Goal: Transaction & Acquisition: Obtain resource

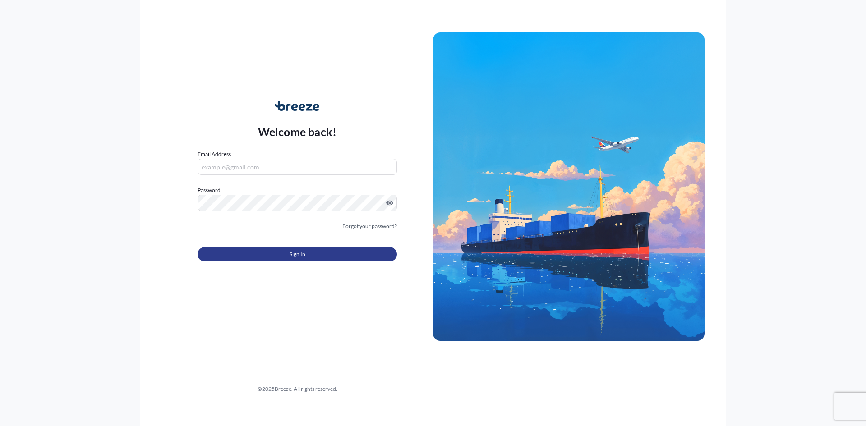
type input "[EMAIL_ADDRESS][DOMAIN_NAME]"
click at [237, 254] on button "Sign In" at bounding box center [297, 254] width 199 height 14
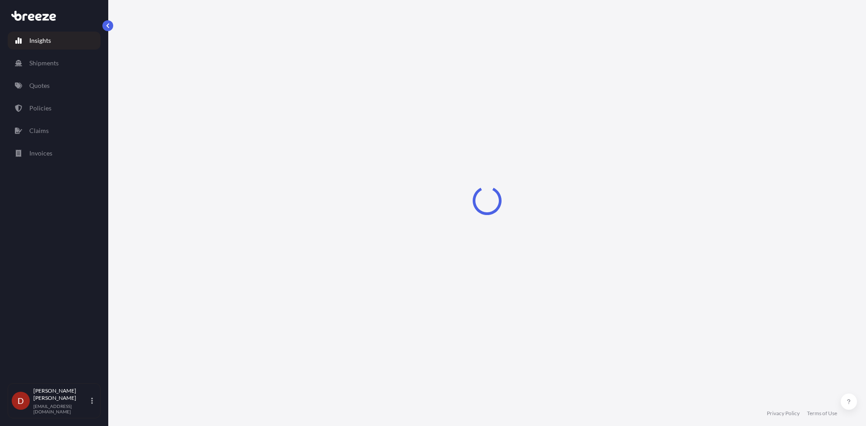
select select "2025"
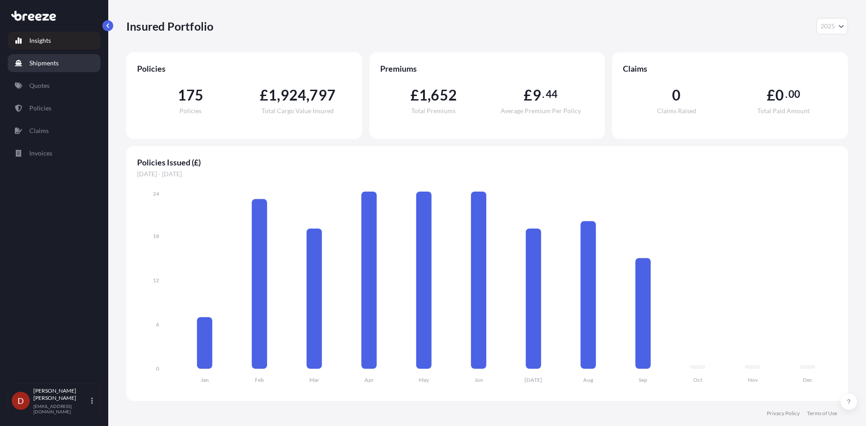
click at [39, 64] on p "Shipments" at bounding box center [43, 63] width 29 height 9
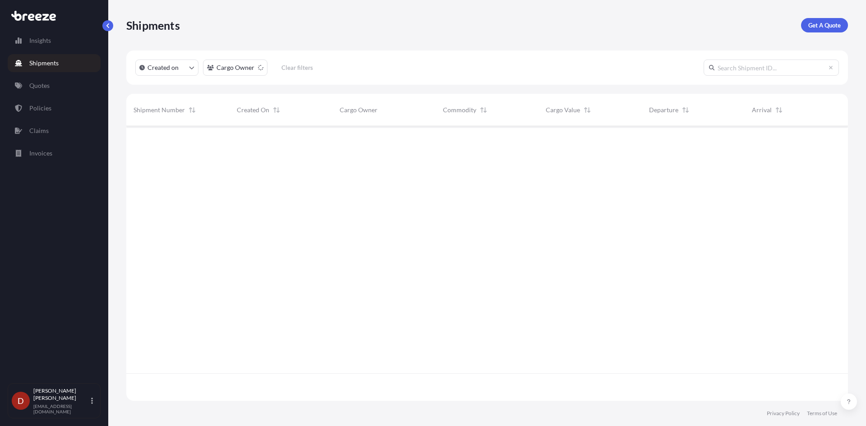
scroll to position [300, 715]
click at [813, 23] on p "Get A Quote" at bounding box center [824, 25] width 32 height 9
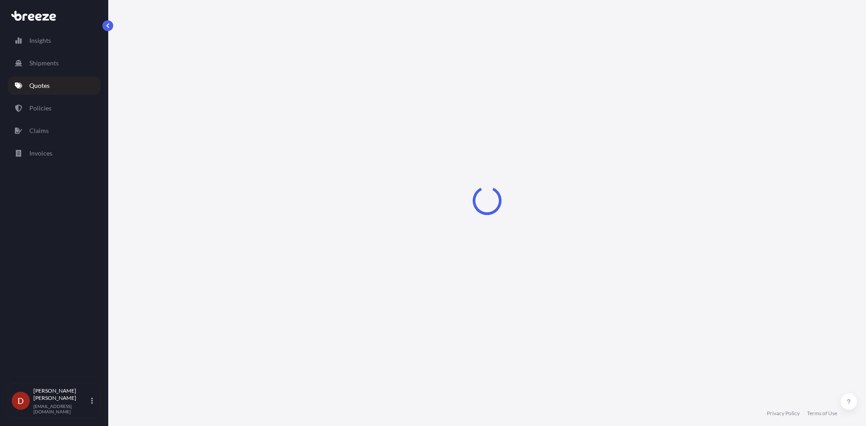
select select "Sea"
select select "1"
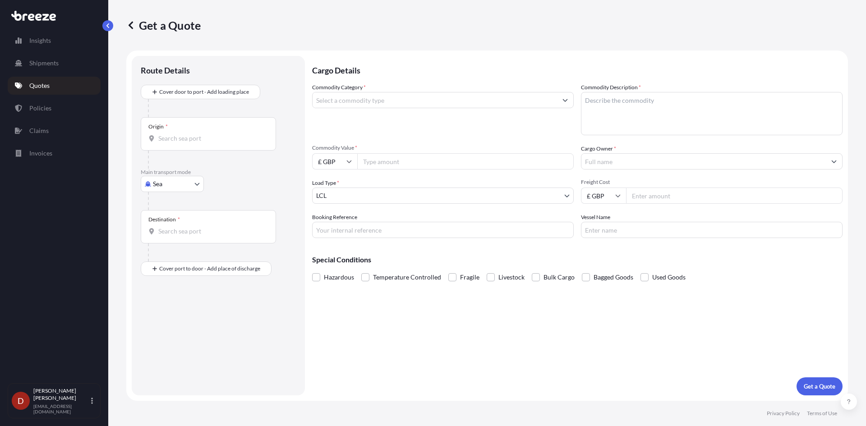
click at [181, 186] on body "Insights Shipments Quotes Policies Claims Invoices D [PERSON_NAME] [PERSON_NAME…" at bounding box center [433, 213] width 866 height 426
click at [174, 239] on div "Road" at bounding box center [172, 240] width 56 height 16
select select "Road"
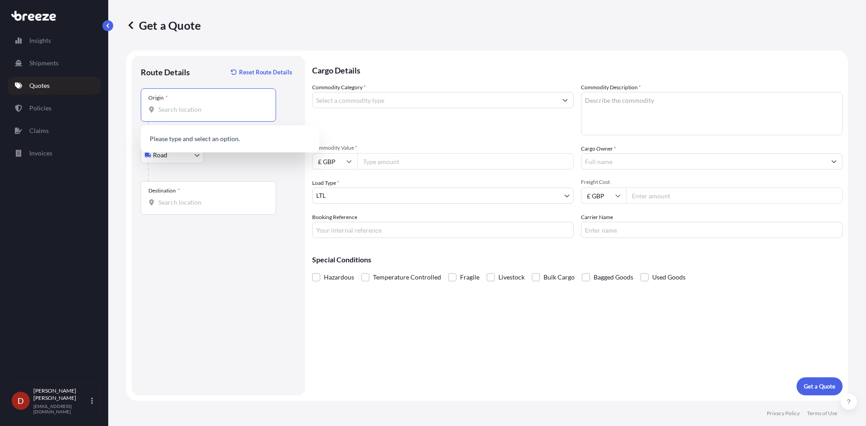
click at [186, 111] on input "Origin *" at bounding box center [211, 109] width 106 height 9
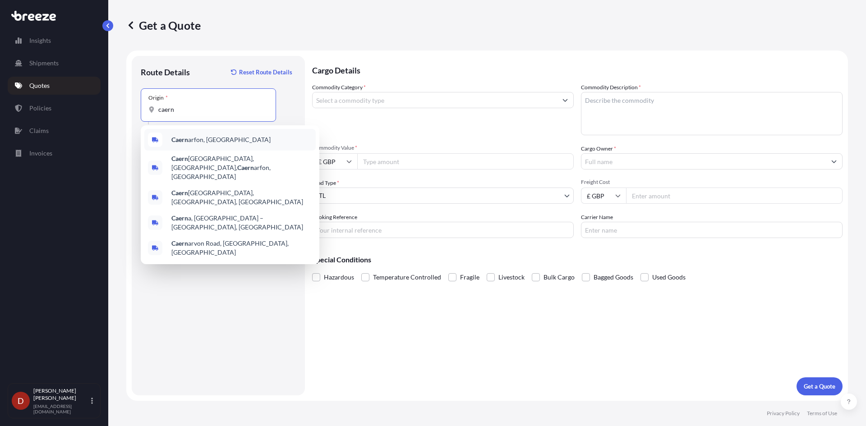
click at [179, 134] on div "Caern arfon, [GEOGRAPHIC_DATA]" at bounding box center [229, 140] width 171 height 22
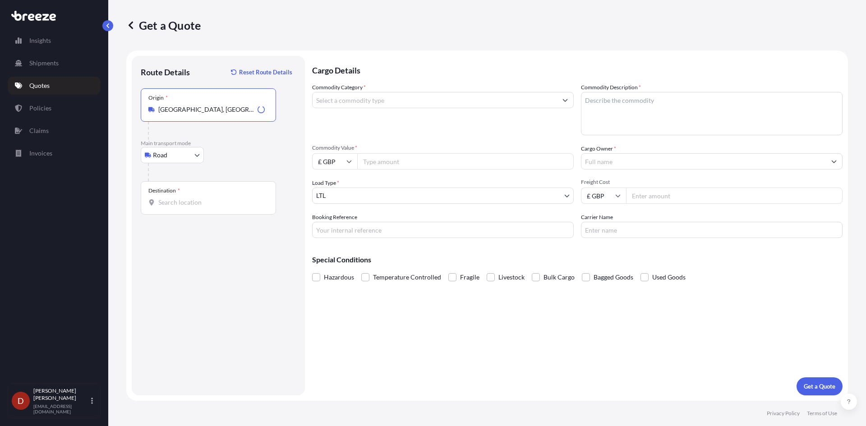
type input "[GEOGRAPHIC_DATA], [GEOGRAPHIC_DATA]"
click at [178, 191] on span "*" at bounding box center [179, 190] width 2 height 7
click at [178, 198] on input "Destination *" at bounding box center [211, 202] width 106 height 9
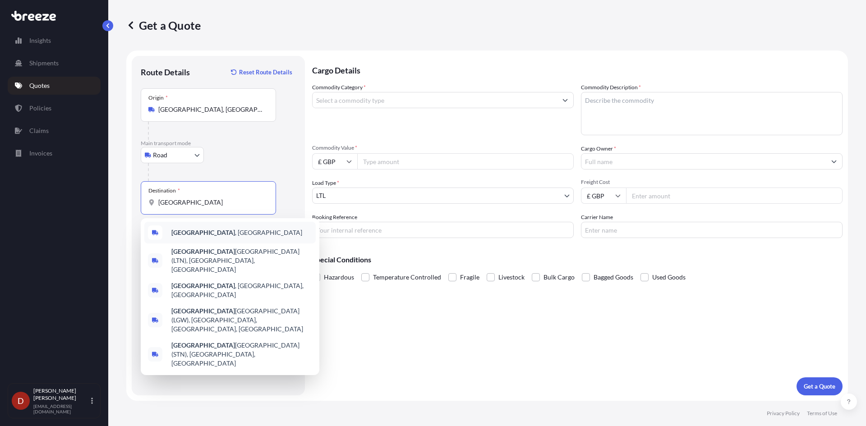
click at [174, 230] on b "[GEOGRAPHIC_DATA]" at bounding box center [203, 233] width 64 height 8
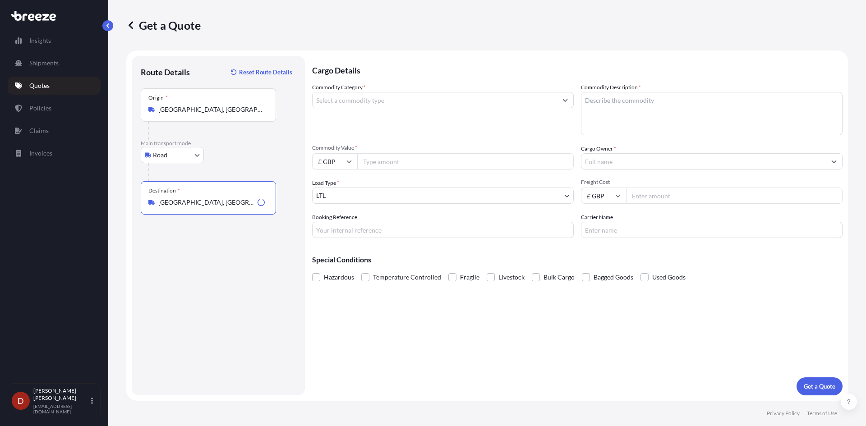
type input "[GEOGRAPHIC_DATA], [GEOGRAPHIC_DATA]"
click at [348, 106] on input "Commodity Category *" at bounding box center [435, 100] width 245 height 16
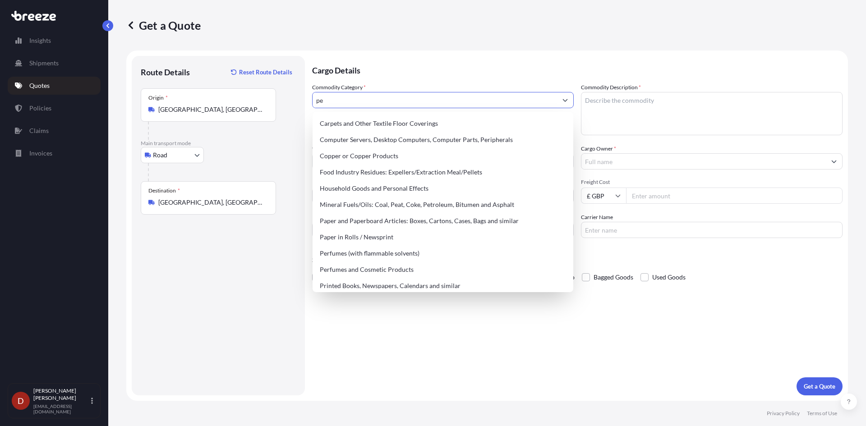
type input "p"
type input "k"
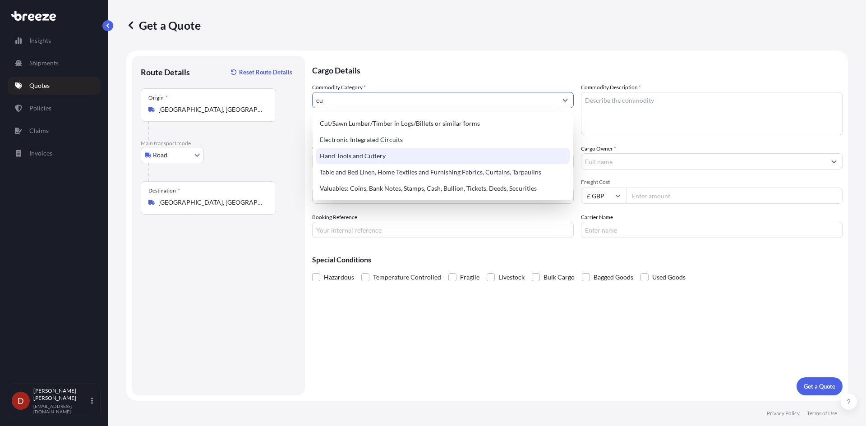
click at [363, 153] on div "Hand Tools and Cutlery" at bounding box center [443, 156] width 254 height 16
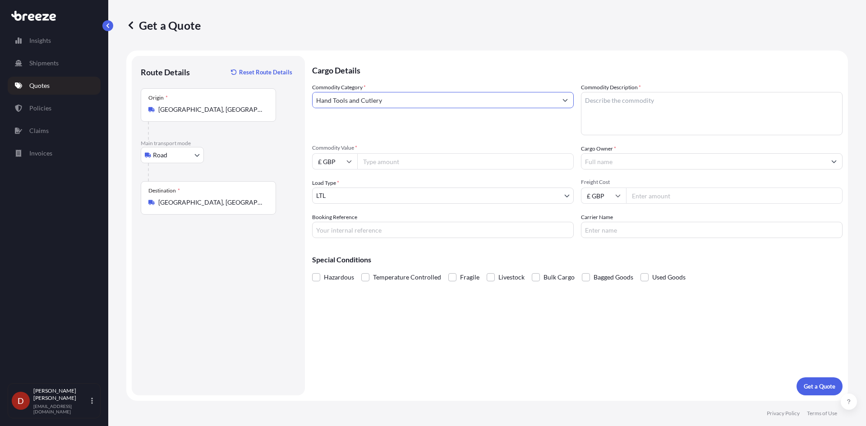
type input "Hand Tools and Cutlery"
click at [639, 96] on textarea "Commodity Description *" at bounding box center [712, 113] width 262 height 43
type textarea "Kitchen utensils"
type input "5000"
click at [435, 138] on div "Commodity Category * Hand Tools and Cutlery Commodity Description * Kitchen ute…" at bounding box center [577, 160] width 531 height 155
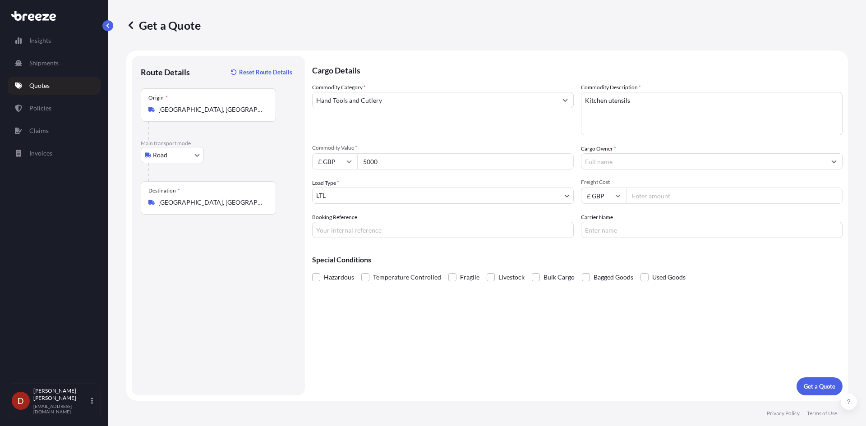
click at [678, 171] on div "Commodity Category * Hand Tools and Cutlery Commodity Description * Kitchen ute…" at bounding box center [577, 160] width 531 height 155
click at [665, 155] on input "Cargo Owner *" at bounding box center [703, 161] width 245 height 16
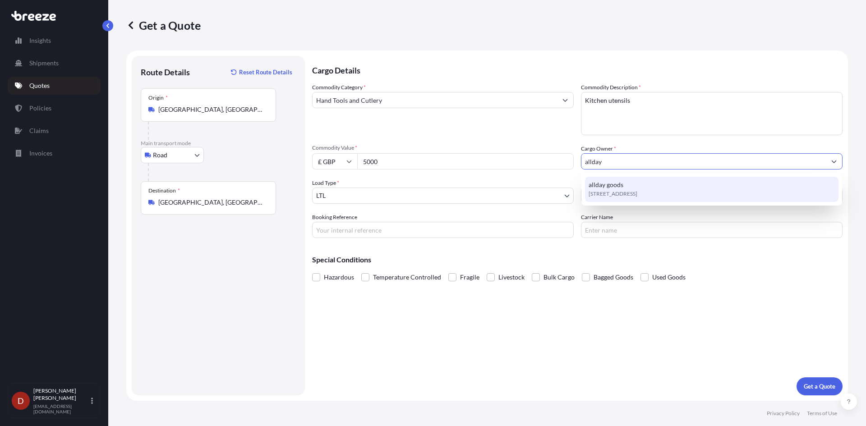
click at [628, 184] on div "[STREET_ADDRESS]" at bounding box center [712, 189] width 254 height 25
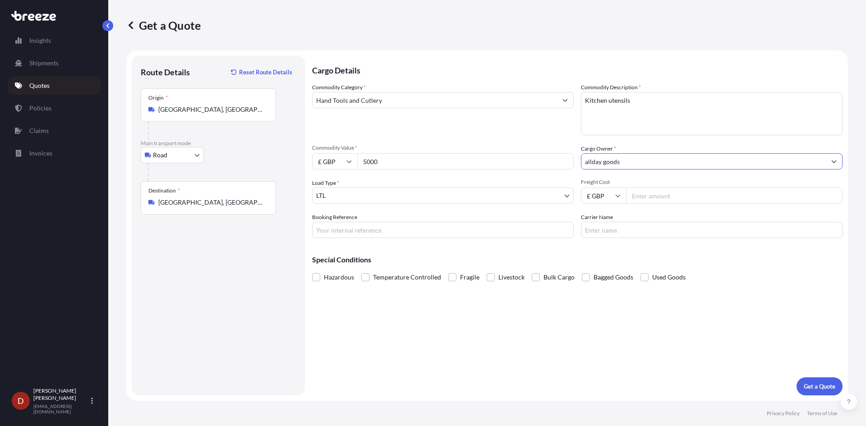
type input "allday goods"
click at [452, 243] on div "Cargo Details Commodity Category * Hand Tools and Cutlery Commodity Description…" at bounding box center [577, 226] width 531 height 340
drag, startPoint x: 446, startPoint y: 227, endPoint x: 434, endPoint y: 227, distance: 11.7
click at [446, 227] on input "Booking Reference" at bounding box center [443, 230] width 262 height 16
paste input "D-DO2500222"
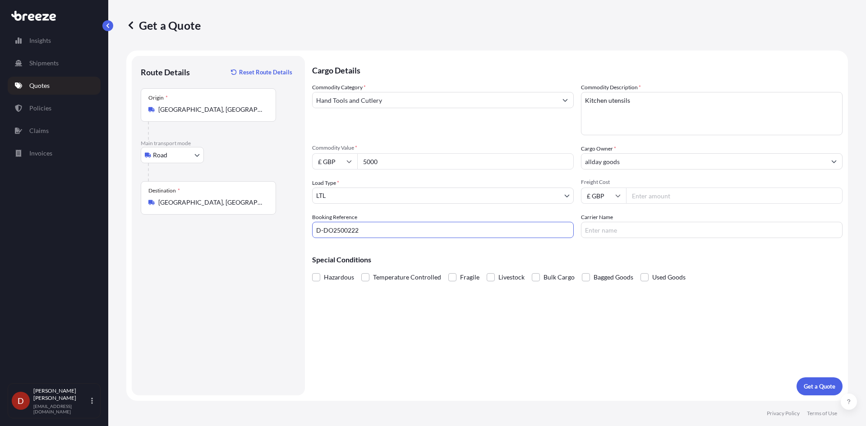
type input "D-DO2500222"
click at [808, 377] on div "Cargo Details Commodity Category * Hand Tools and Cutlery Commodity Description…" at bounding box center [577, 226] width 531 height 340
click at [812, 385] on p "Get a Quote" at bounding box center [820, 386] width 32 height 9
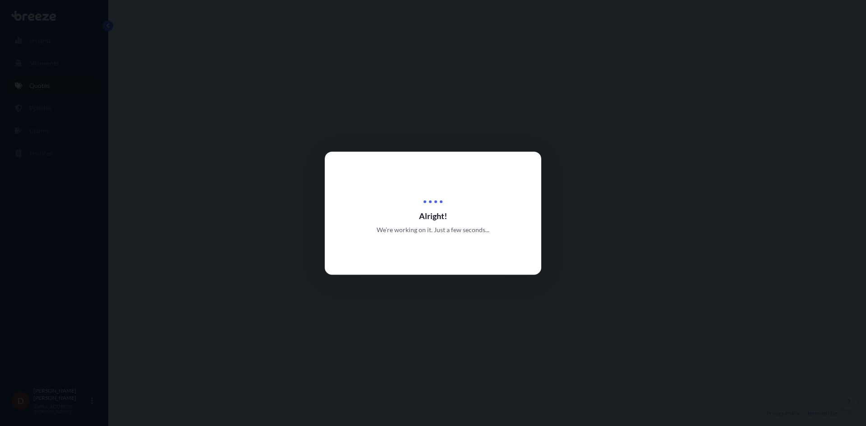
select select "Road"
select select "1"
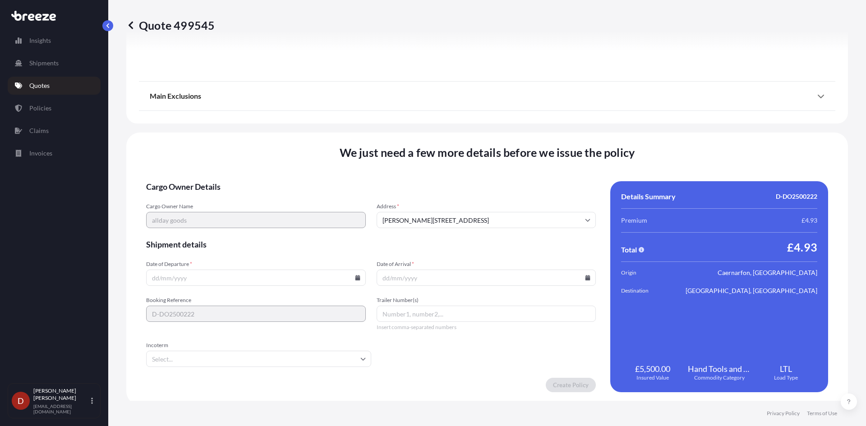
scroll to position [997, 0]
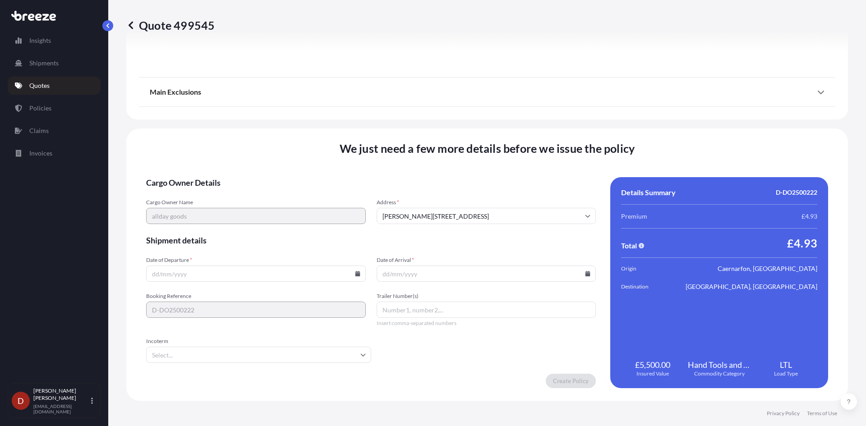
click at [315, 279] on input "Date of Departure *" at bounding box center [256, 274] width 220 height 16
click at [355, 274] on icon at bounding box center [357, 273] width 5 height 5
click at [192, 209] on button "22" at bounding box center [192, 210] width 14 height 14
type input "[DATE]"
click at [501, 273] on input "Date of Arrival *" at bounding box center [487, 274] width 220 height 16
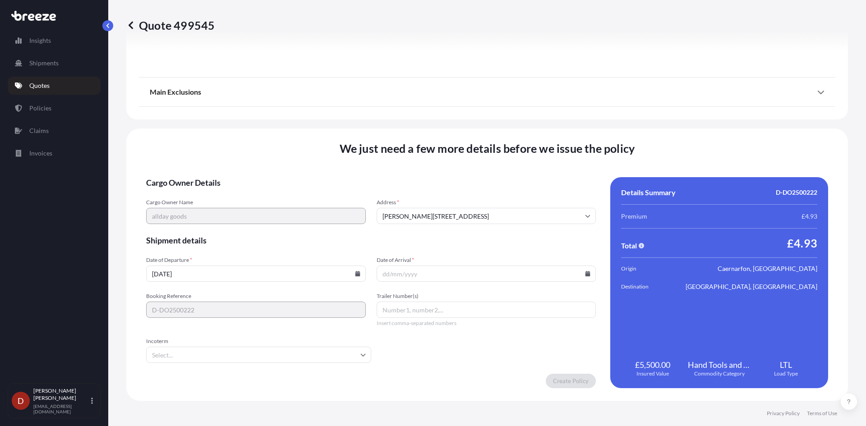
click at [585, 272] on icon at bounding box center [587, 273] width 5 height 5
click at [443, 210] on button "23" at bounding box center [441, 210] width 14 height 14
type input "[DATE]"
click at [355, 272] on icon at bounding box center [357, 273] width 5 height 5
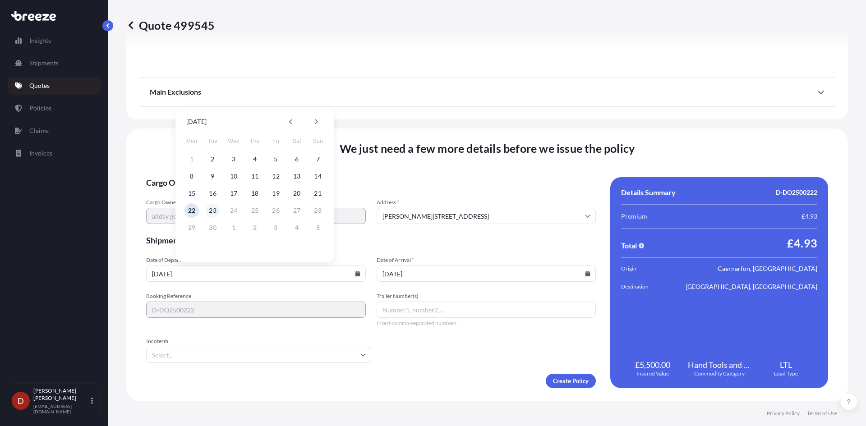
click at [211, 210] on button "23" at bounding box center [213, 210] width 14 height 14
type input "[DATE]"
click at [440, 278] on input "[DATE]" at bounding box center [487, 274] width 220 height 16
click at [388, 275] on input "[DATE]" at bounding box center [487, 274] width 220 height 16
type input "[DATE]"
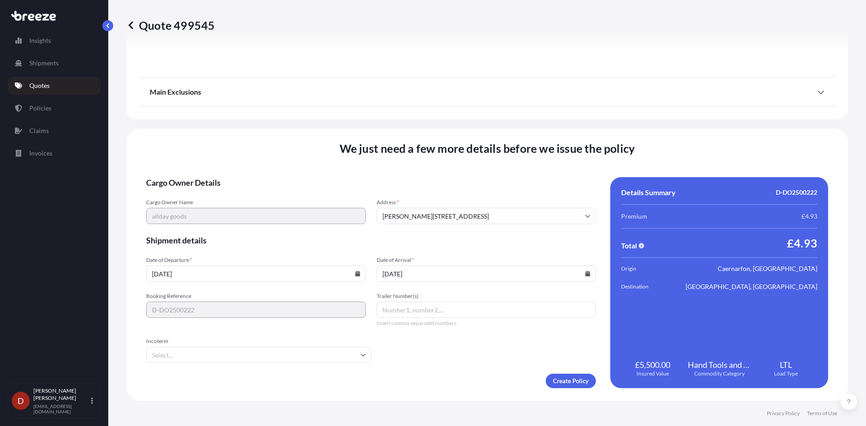
click at [397, 247] on form "Cargo Owner Details Cargo Owner Name allday goods Address * [PERSON_NAME][GEOGR…" at bounding box center [371, 282] width 450 height 211
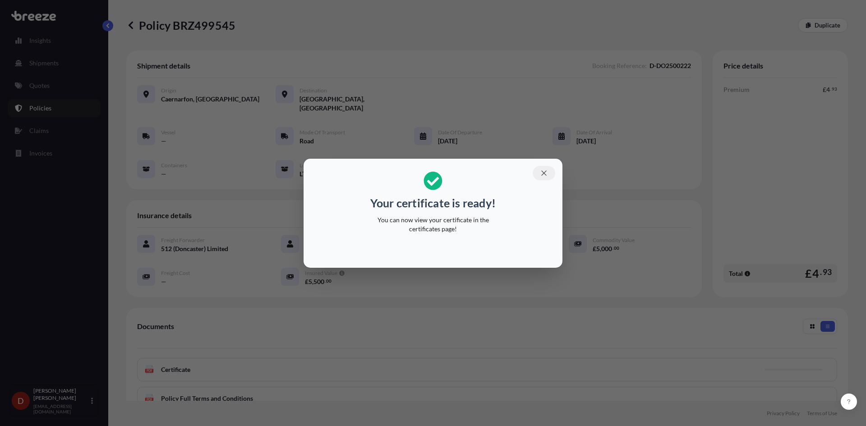
click at [550, 176] on button "button" at bounding box center [544, 173] width 23 height 14
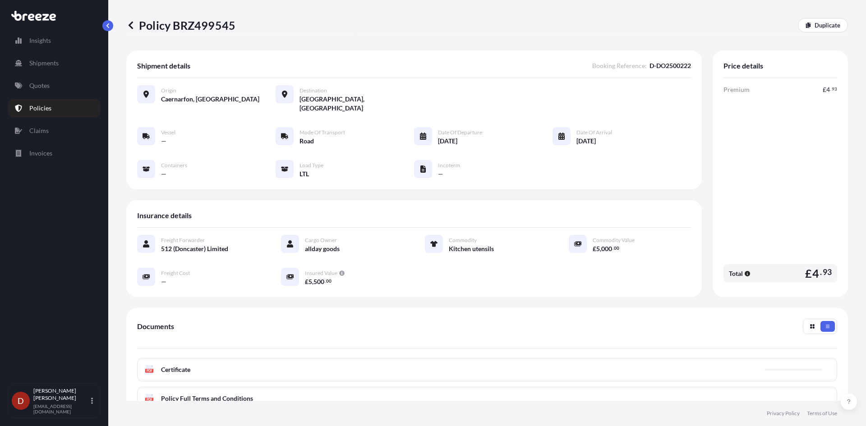
click at [392, 345] on div "Documents PDF Certificate PDF Policy Full Terms and Conditions" at bounding box center [487, 365] width 700 height 92
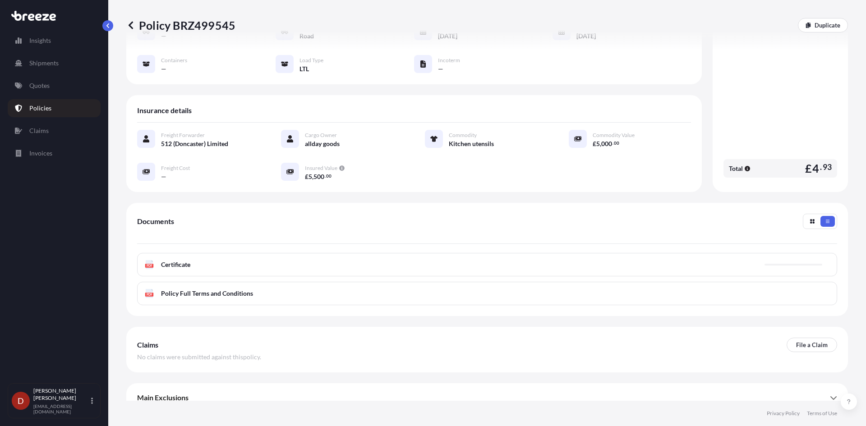
scroll to position [107, 0]
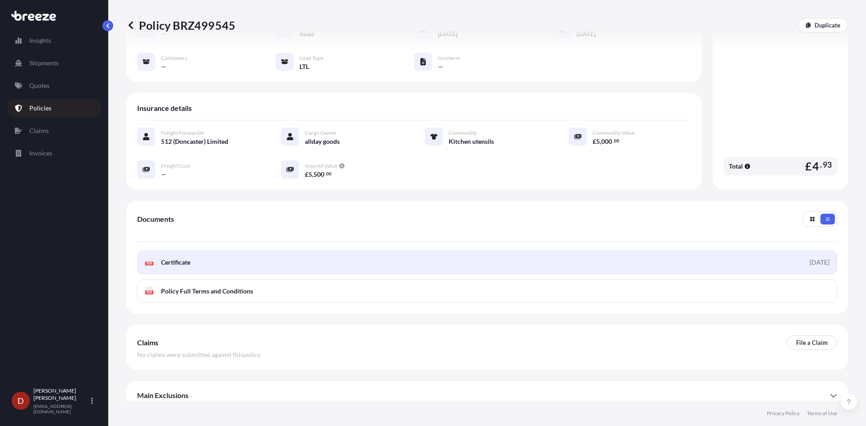
click at [357, 252] on link "PDF Certificate [DATE]" at bounding box center [487, 262] width 700 height 23
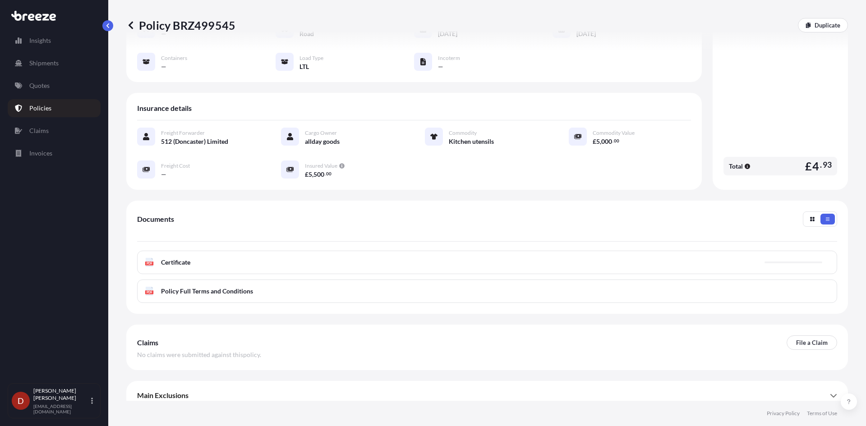
click at [54, 100] on link "Policies" at bounding box center [54, 108] width 93 height 18
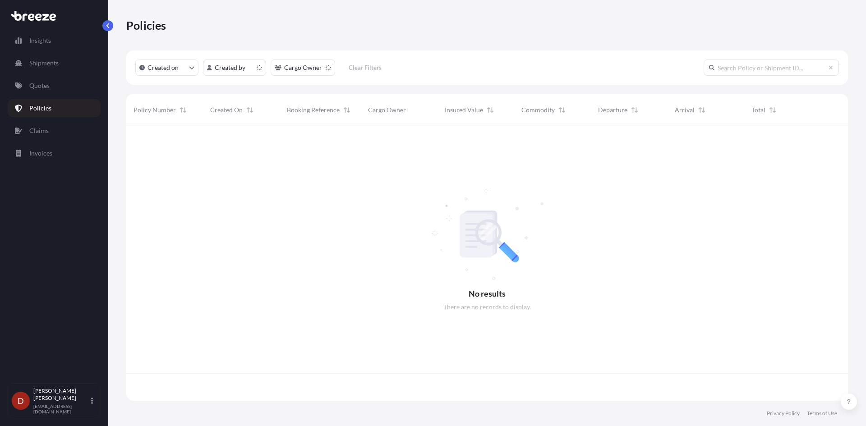
scroll to position [273, 715]
click at [43, 62] on p "Shipments" at bounding box center [43, 63] width 29 height 9
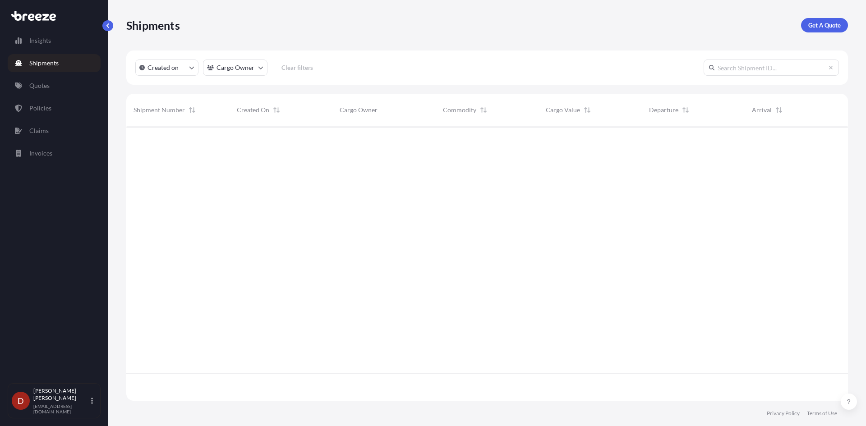
scroll to position [300, 715]
click at [832, 23] on p "Get A Quote" at bounding box center [824, 25] width 32 height 9
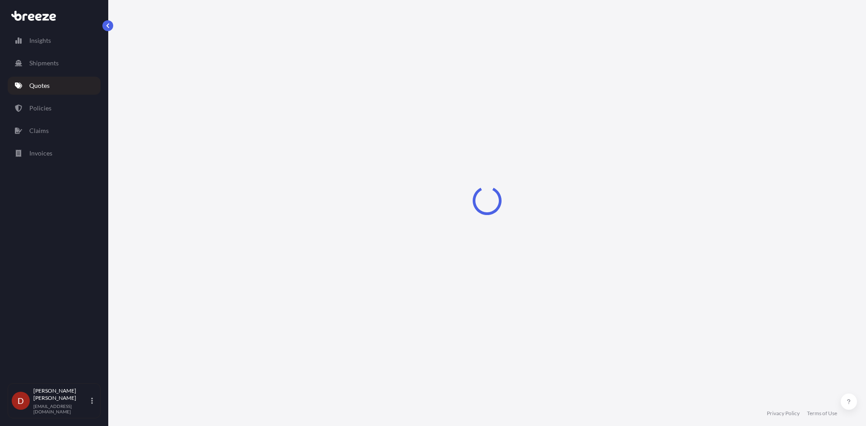
select select "Sea"
select select "1"
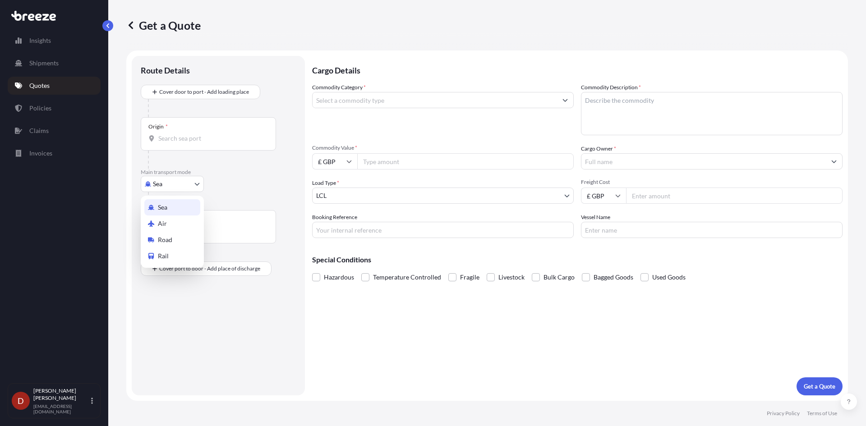
click at [181, 187] on body "Insights Shipments Quotes Policies Claims Invoices D [PERSON_NAME] [PERSON_NAME…" at bounding box center [433, 213] width 866 height 426
click at [184, 243] on div "Sea Air Road Rail" at bounding box center [172, 232] width 63 height 72
select select "Road"
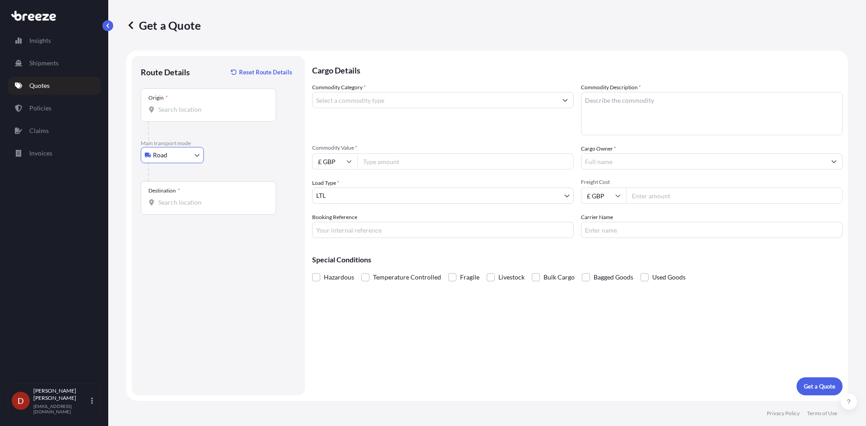
click at [202, 116] on div "Origin *" at bounding box center [208, 104] width 135 height 33
click at [202, 114] on input "Origin *" at bounding box center [211, 109] width 106 height 9
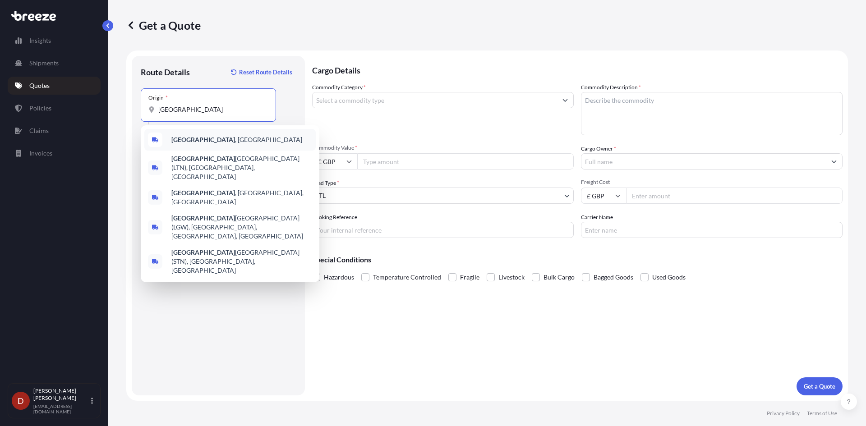
click at [187, 135] on div "[GEOGRAPHIC_DATA] , [GEOGRAPHIC_DATA]" at bounding box center [229, 140] width 171 height 22
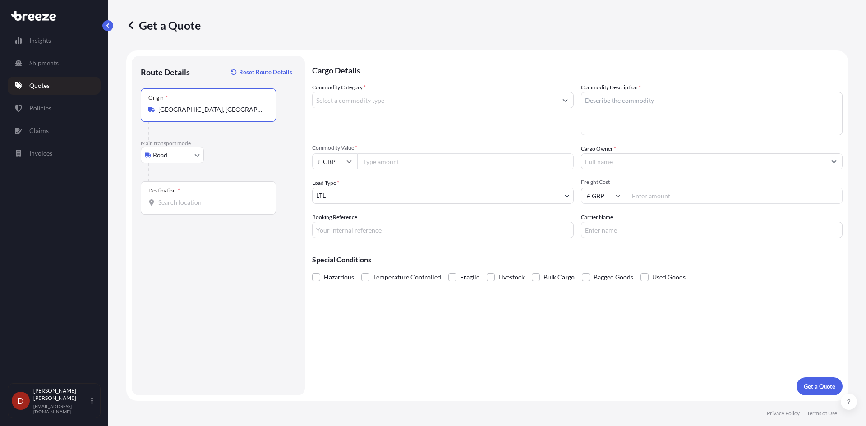
type input "[GEOGRAPHIC_DATA], [GEOGRAPHIC_DATA]"
click at [185, 189] on div "Destination *" at bounding box center [208, 197] width 135 height 33
click at [185, 198] on input "Destination *" at bounding box center [211, 202] width 106 height 9
click at [186, 193] on div "Destination *" at bounding box center [208, 197] width 135 height 33
click at [186, 198] on input "Destination *" at bounding box center [211, 202] width 106 height 9
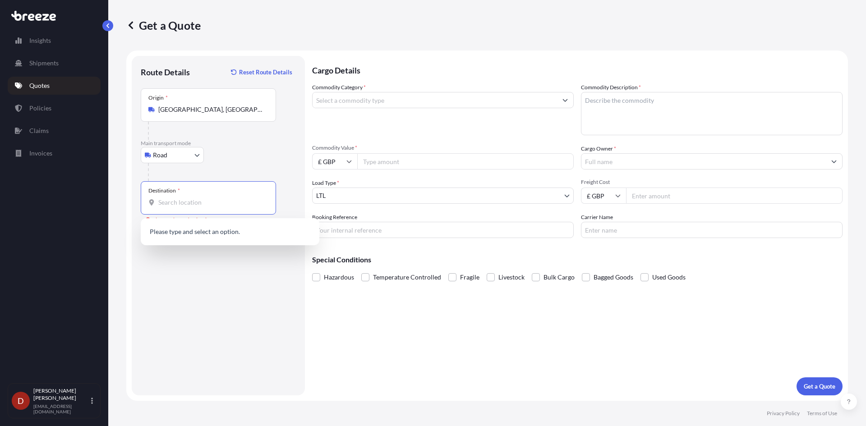
click at [185, 197] on div "Destination *" at bounding box center [208, 197] width 135 height 33
click at [185, 198] on input "Destination * Please select a destination" at bounding box center [211, 202] width 106 height 9
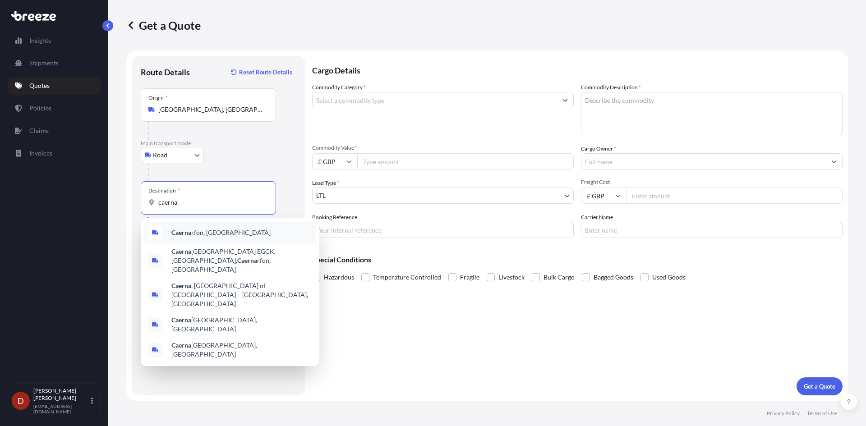
click at [175, 235] on b "Caerna" at bounding box center [181, 233] width 20 height 8
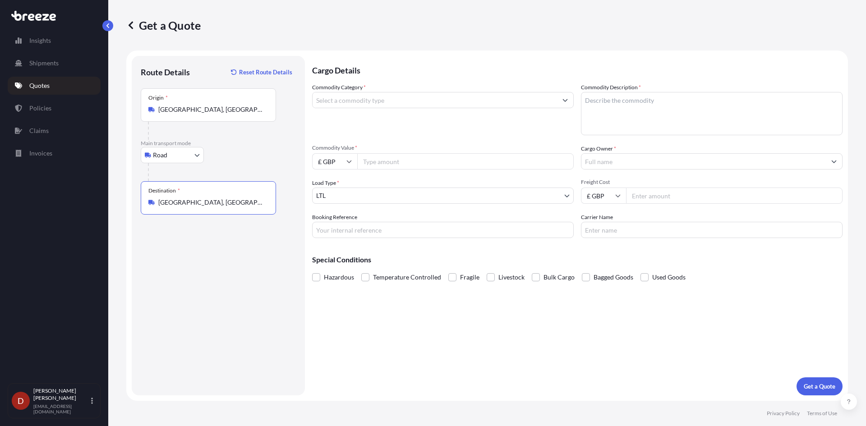
type input "[GEOGRAPHIC_DATA], [GEOGRAPHIC_DATA]"
click at [339, 102] on input "Commodity Category *" at bounding box center [435, 100] width 245 height 16
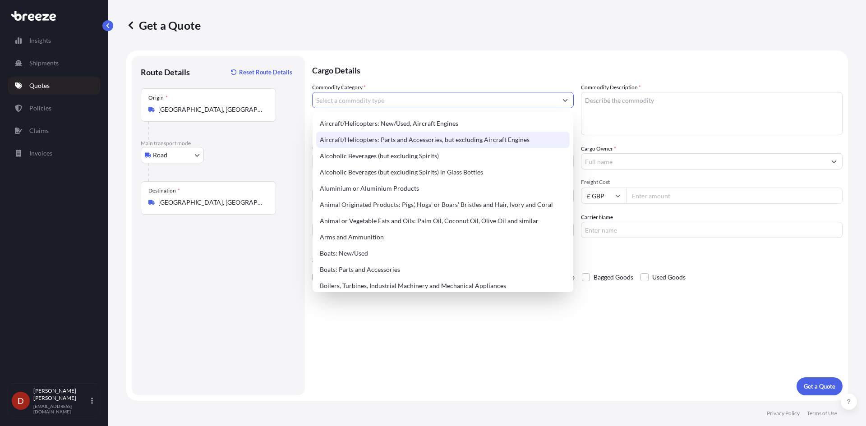
type input "l"
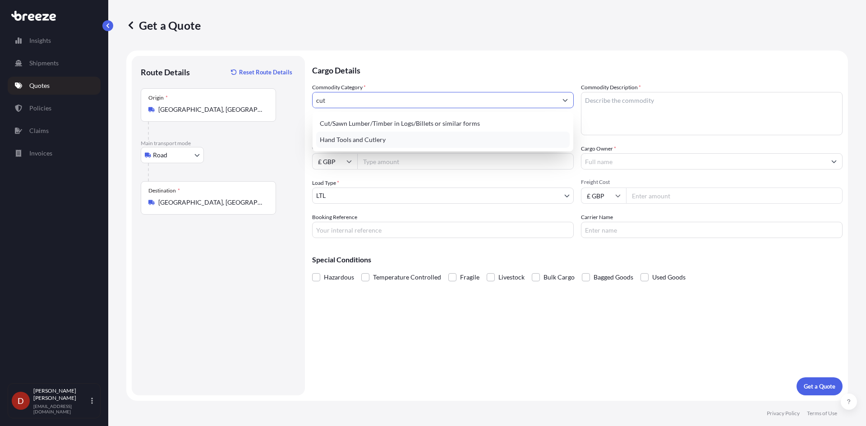
click at [372, 144] on div "Hand Tools and Cutlery" at bounding box center [443, 140] width 254 height 16
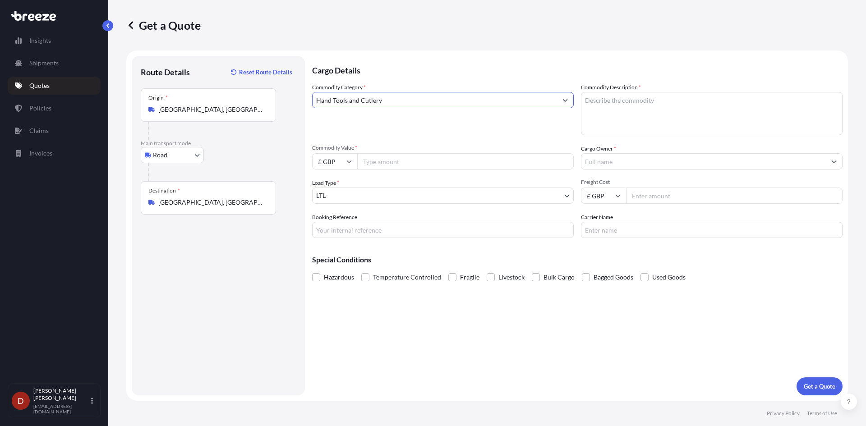
type input "Hand Tools and Cutlery"
click at [656, 106] on textarea "Commodity Description *" at bounding box center [712, 113] width 262 height 43
type textarea "Kitchen utensils"
type input "5000"
click at [338, 241] on div "Cargo Details Commodity Category * Hand Tools and Cutlery Commodity Description…" at bounding box center [577, 226] width 531 height 340
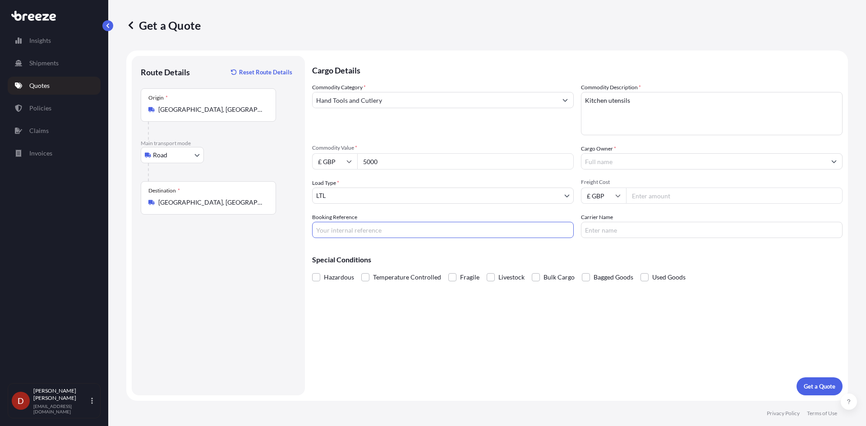
click at [341, 234] on input "Booking Reference" at bounding box center [443, 230] width 262 height 16
paste input "D-DO2500223"
type input "D-DO2500223"
click at [640, 158] on input "Cargo Owner *" at bounding box center [703, 161] width 245 height 16
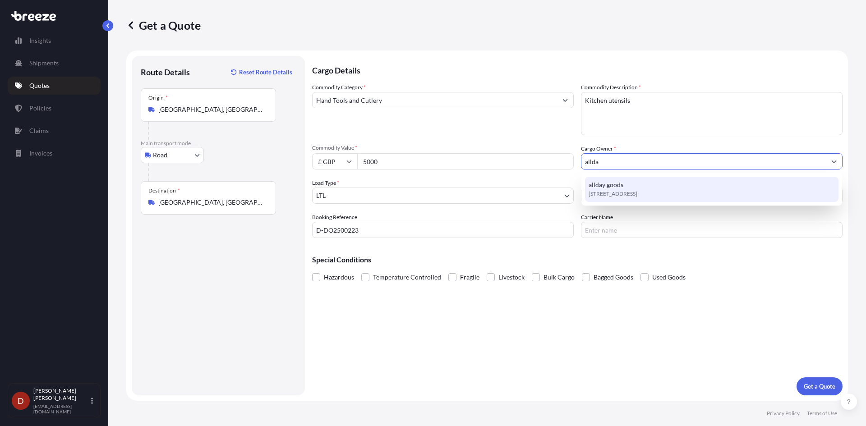
click at [616, 192] on span "[STREET_ADDRESS]" at bounding box center [613, 193] width 49 height 9
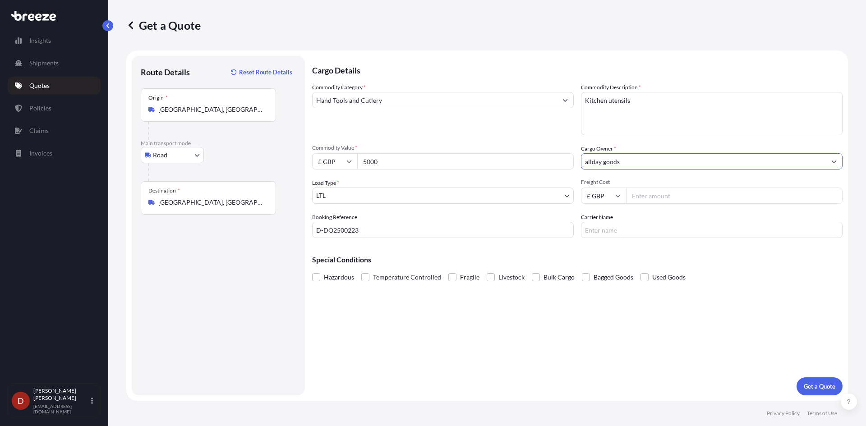
type input "allday goods"
drag, startPoint x: 544, startPoint y: 384, endPoint x: 553, endPoint y: 384, distance: 9.0
click at [545, 384] on div "Cargo Details Commodity Category * Hand Tools and Cutlery Commodity Description…" at bounding box center [577, 226] width 531 height 340
click at [798, 381] on button "Get a Quote" at bounding box center [820, 387] width 46 height 18
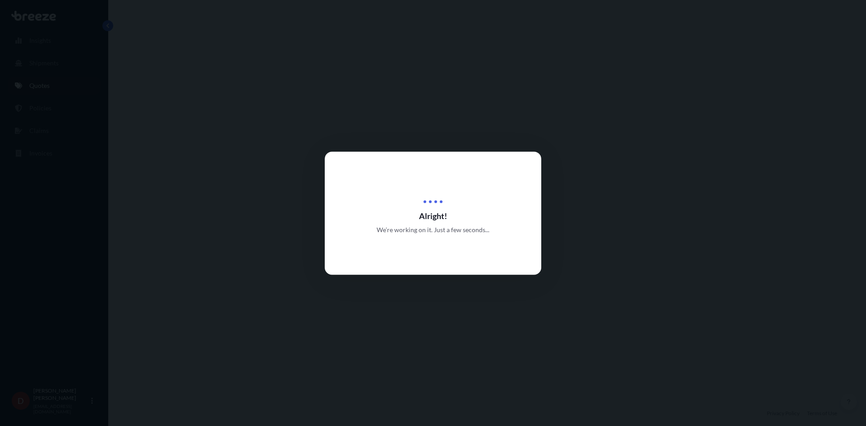
select select "Road"
select select "1"
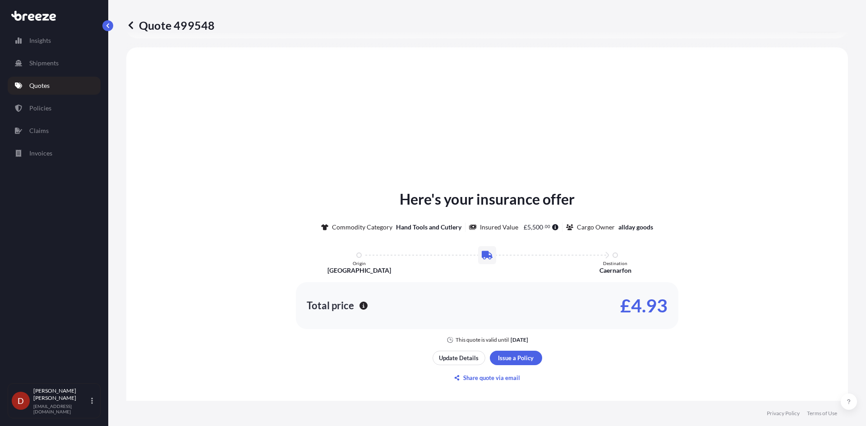
scroll to position [272, 0]
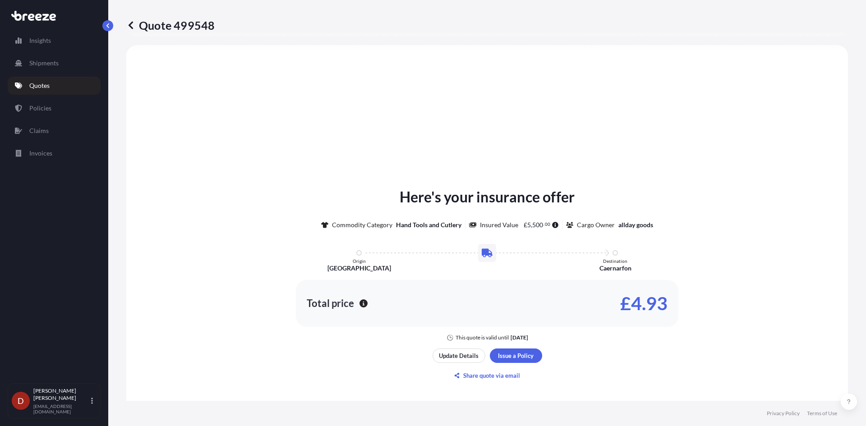
click at [521, 345] on div "Here's your insurance offer Commodity Category Hand Tools and Cutlery Insured V…" at bounding box center [487, 285] width 697 height 454
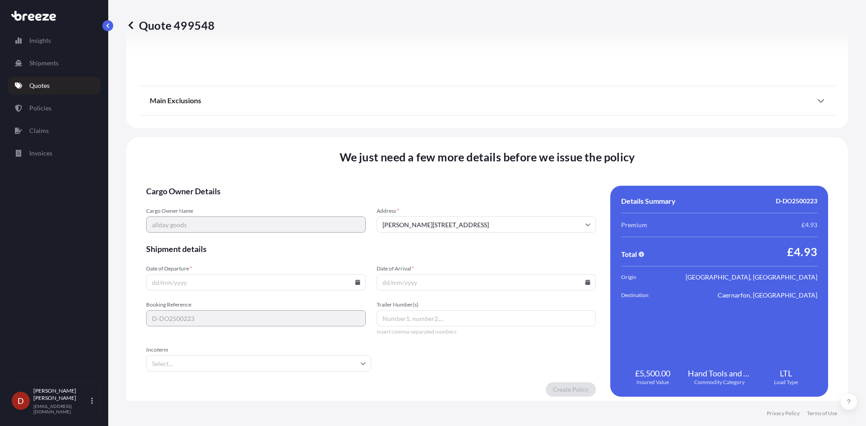
scroll to position [997, 0]
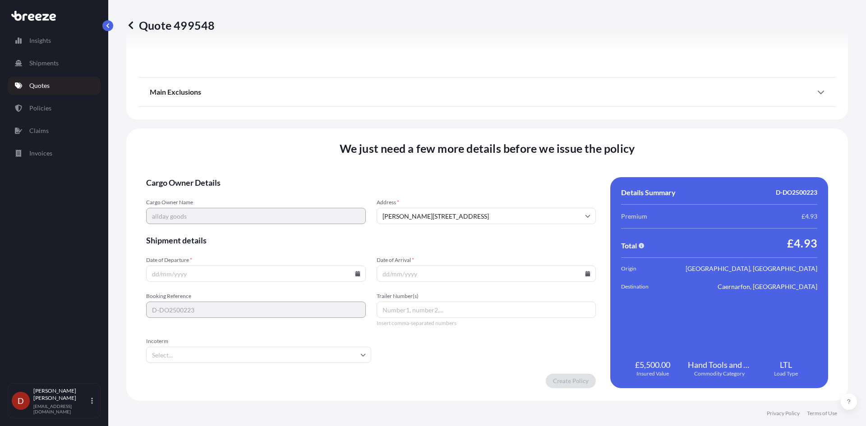
click at [339, 280] on input "Date of Departure *" at bounding box center [256, 274] width 220 height 16
click at [356, 275] on div at bounding box center [256, 274] width 220 height 16
click at [356, 275] on icon at bounding box center [357, 273] width 5 height 5
click at [208, 211] on button "23" at bounding box center [213, 210] width 14 height 14
type input "[DATE]"
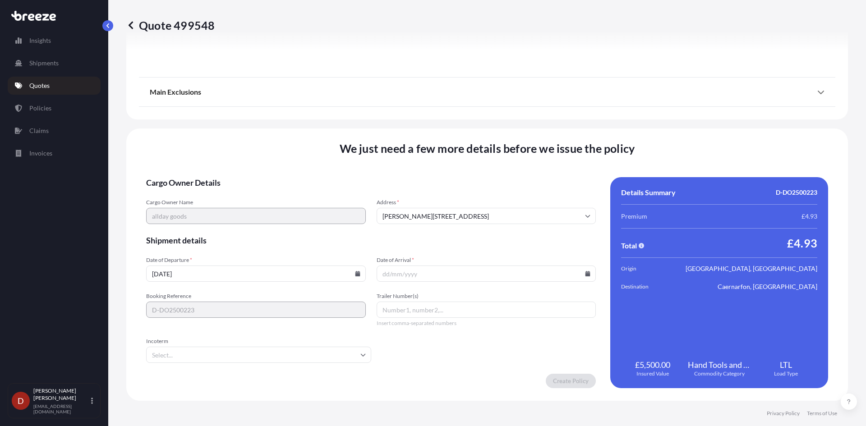
click at [485, 271] on input "Date of Arrival *" at bounding box center [487, 274] width 220 height 16
click at [581, 278] on input "Date of Arrival *" at bounding box center [487, 274] width 220 height 16
click at [585, 271] on icon at bounding box center [587, 273] width 5 height 5
click at [468, 205] on div "22 23 24 25 26 27 28" at bounding box center [483, 211] width 144 height 16
click at [458, 211] on button "24" at bounding box center [462, 210] width 14 height 14
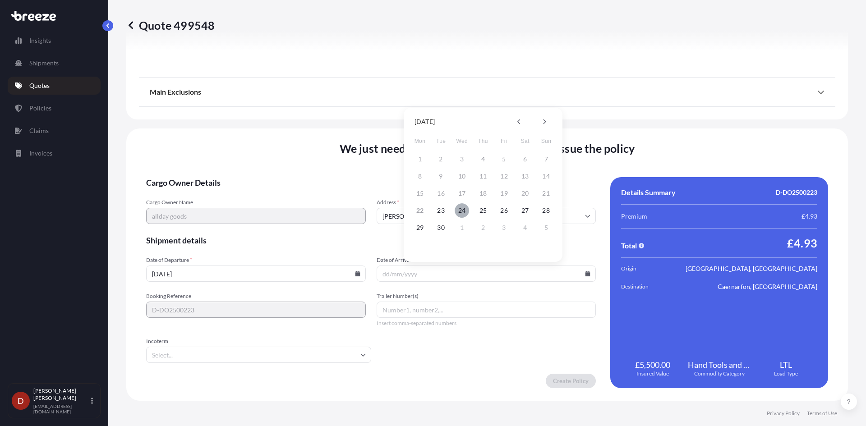
type input "[DATE]"
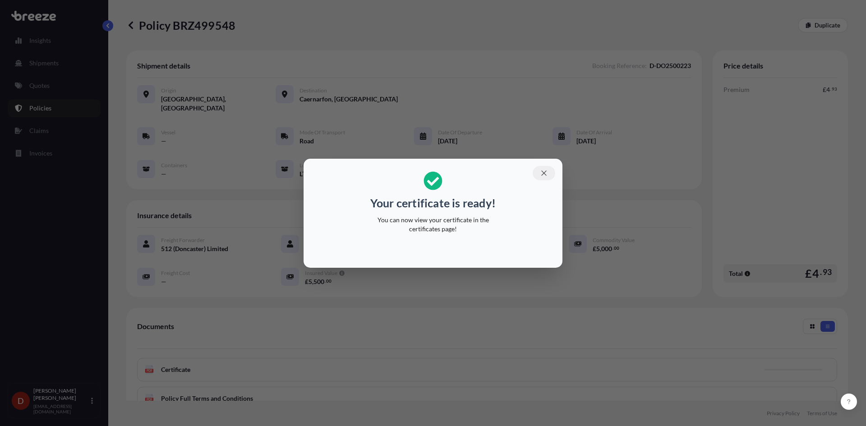
click at [544, 171] on icon "button" at bounding box center [544, 173] width 8 height 8
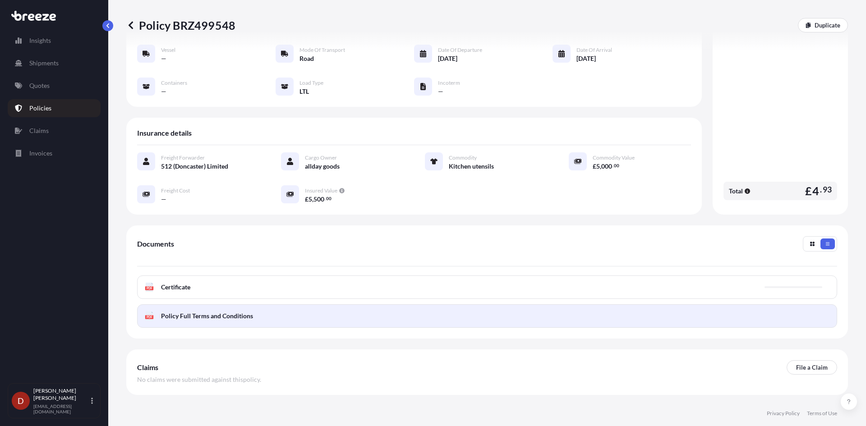
scroll to position [90, 0]
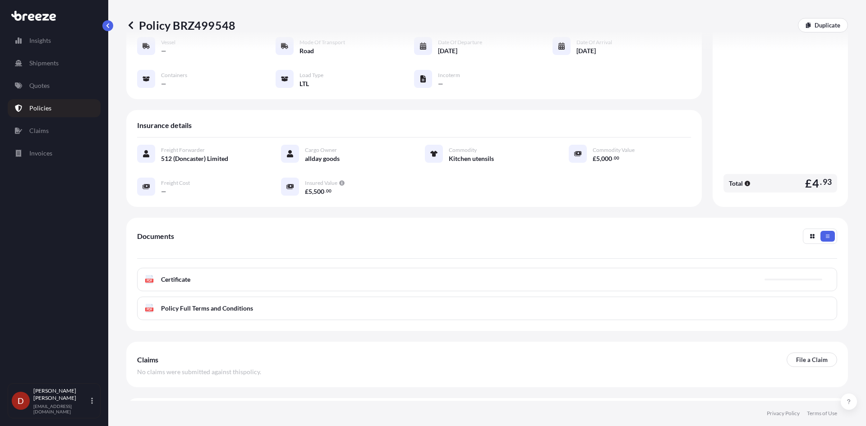
click at [490, 272] on div "PDF Certificate" at bounding box center [487, 279] width 700 height 23
click at [490, 272] on link "PDF Certificate [DATE]" at bounding box center [487, 279] width 700 height 23
